Goal: Find specific page/section: Find specific page/section

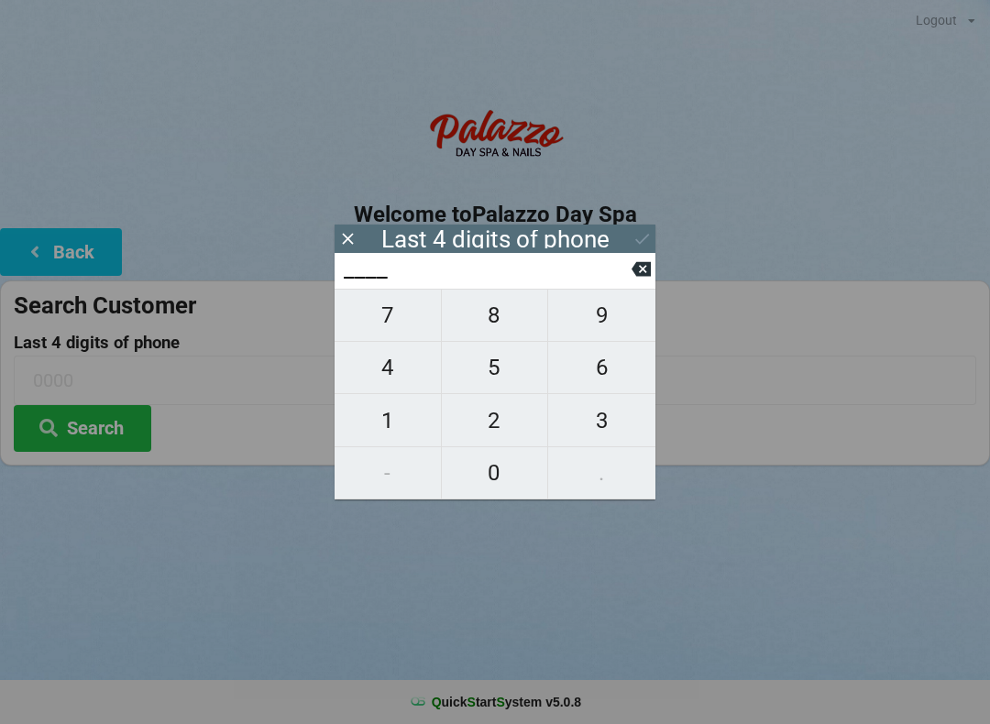
click at [591, 373] on span "6" at bounding box center [601, 367] width 107 height 38
type input "6___"
click at [495, 479] on span "0" at bounding box center [495, 473] width 106 height 38
type input "60__"
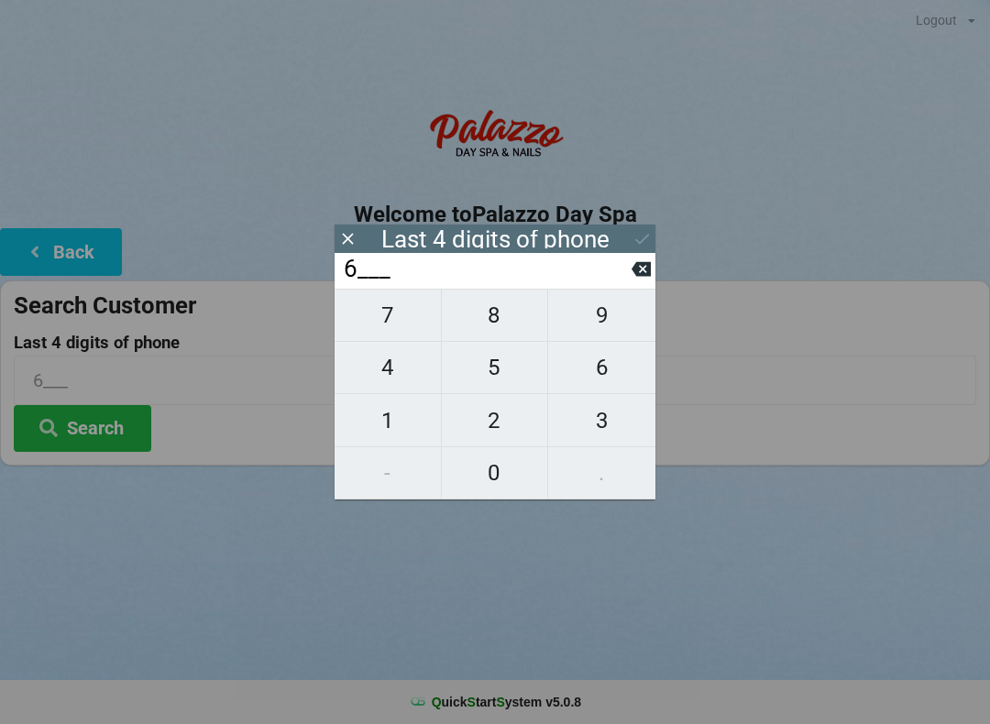
type input "60__"
click at [595, 416] on span "3" at bounding box center [601, 420] width 107 height 38
type input "603_"
click at [599, 365] on span "6" at bounding box center [601, 367] width 107 height 38
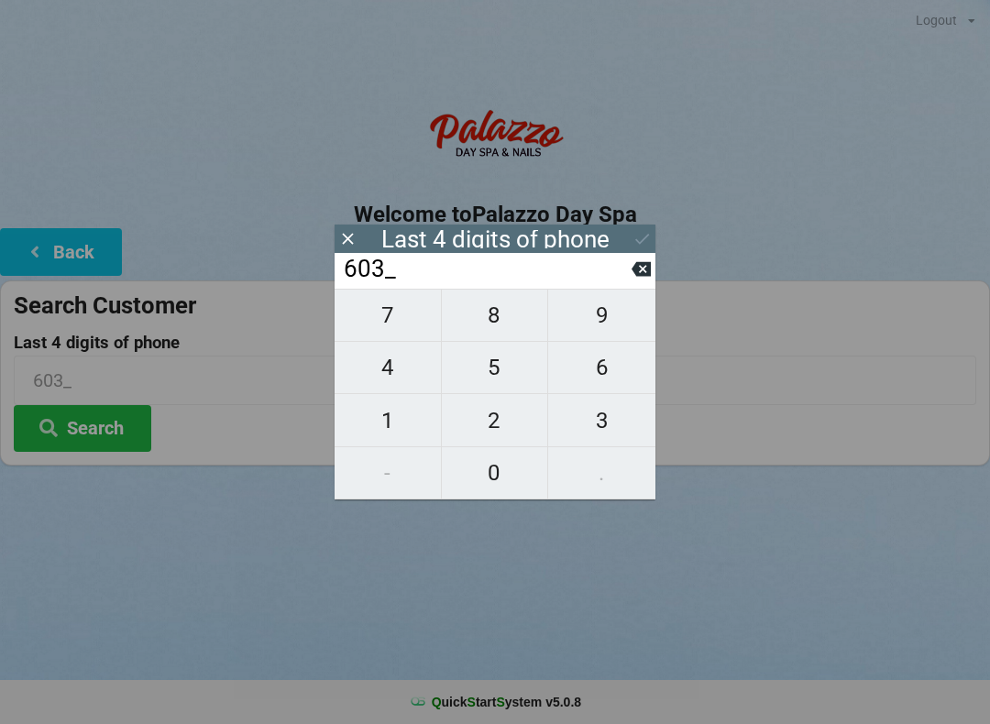
type input "6036"
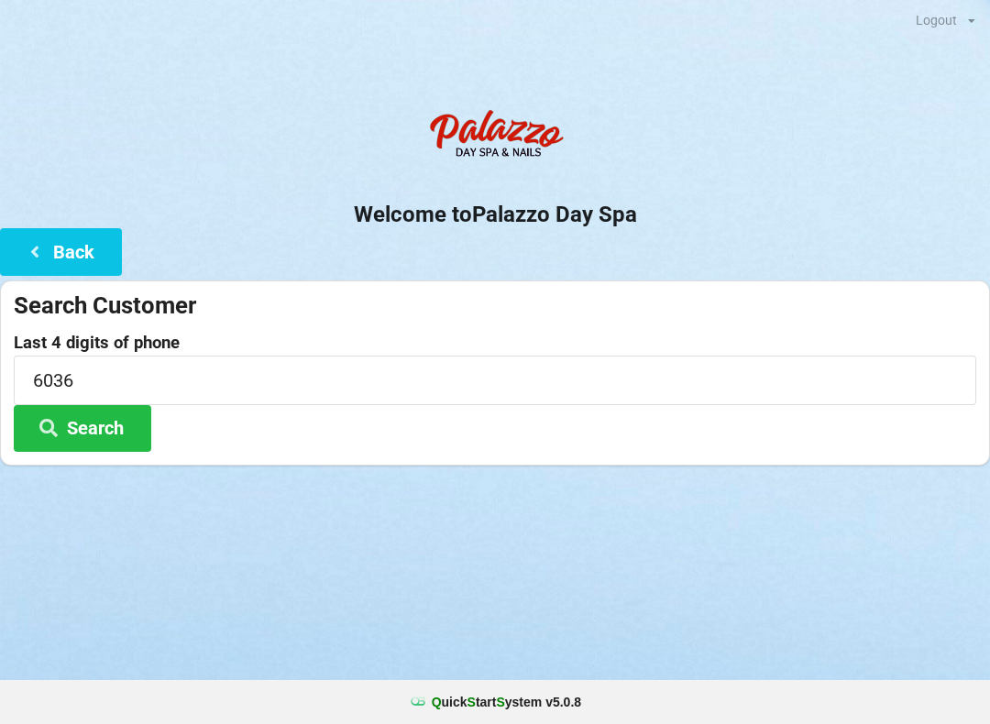
click at [519, 606] on div "Logout Logout Sign-In Welcome to Palazzo Day Spa Back Search Customer Last 4 di…" at bounding box center [495, 362] width 990 height 724
click at [82, 437] on button "Search" at bounding box center [82, 428] width 137 height 47
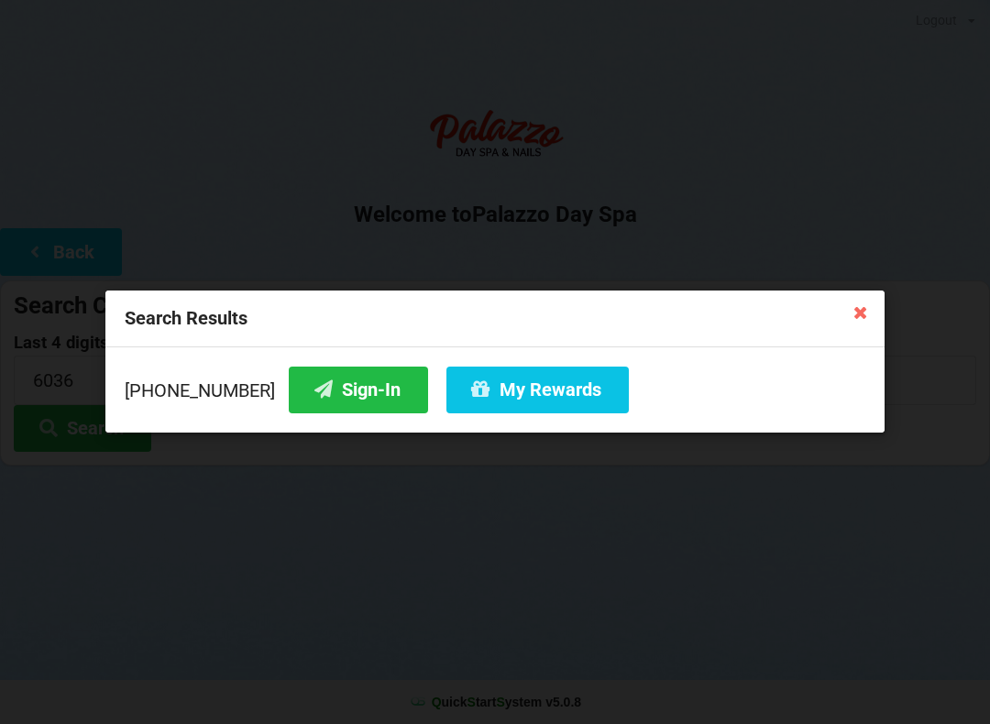
click at [317, 390] on button "Sign-In" at bounding box center [358, 390] width 139 height 47
